Goal: Transaction & Acquisition: Purchase product/service

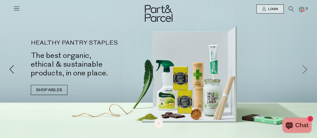
click at [306, 68] on span at bounding box center [304, 69] width 9 height 9
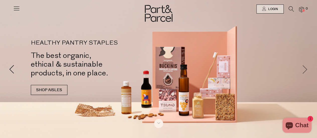
click at [306, 68] on span at bounding box center [304, 69] width 9 height 9
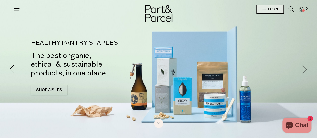
click at [306, 68] on span at bounding box center [304, 69] width 9 height 9
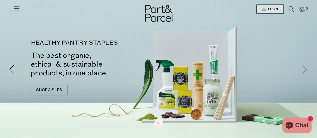
click at [306, 68] on span at bounding box center [304, 69] width 9 height 9
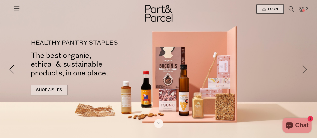
click at [62, 91] on link "SHOP AISLES" at bounding box center [49, 90] width 37 height 10
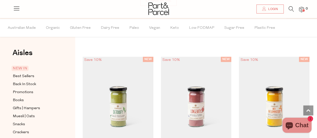
scroll to position [336, 0]
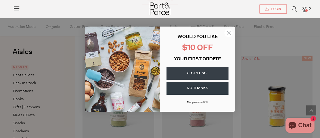
click at [226, 36] on circle "Close dialog" at bounding box center [229, 33] width 8 height 8
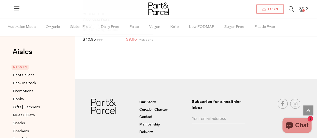
scroll to position [998, 0]
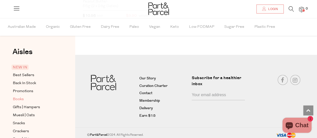
click at [18, 97] on span "Books" at bounding box center [18, 99] width 11 height 6
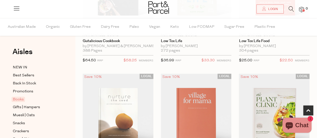
scroll to position [244, 0]
drag, startPoint x: 106, startPoint y: 98, endPoint x: 113, endPoint y: 112, distance: 15.5
click at [113, 112] on img at bounding box center [118, 114] width 71 height 83
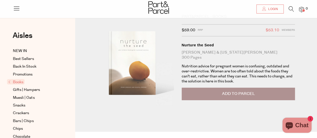
scroll to position [12, 0]
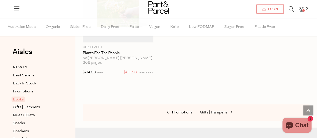
scroll to position [485, 0]
click at [32, 105] on span "Gifts | Hampers" at bounding box center [26, 107] width 27 height 6
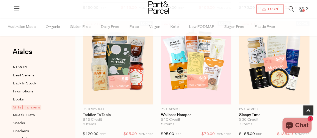
scroll to position [170, 0]
click at [169, 78] on img at bounding box center [196, 62] width 71 height 83
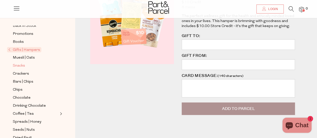
scroll to position [47, 0]
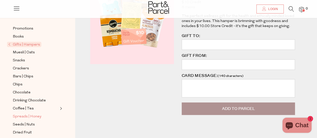
click at [25, 114] on span "Spreads | Honey" at bounding box center [27, 117] width 29 height 6
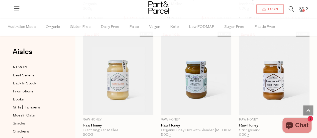
scroll to position [1548, 0]
